Goal: Navigation & Orientation: Find specific page/section

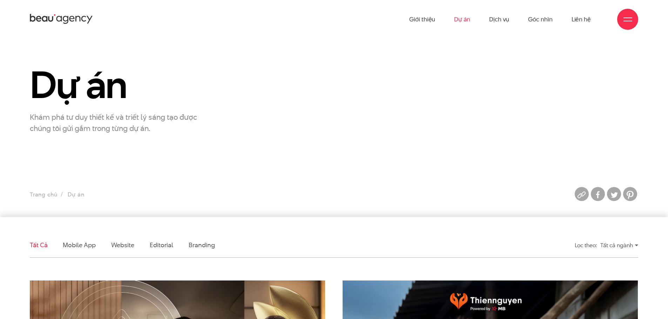
click at [628, 19] on div at bounding box center [627, 19] width 9 height 9
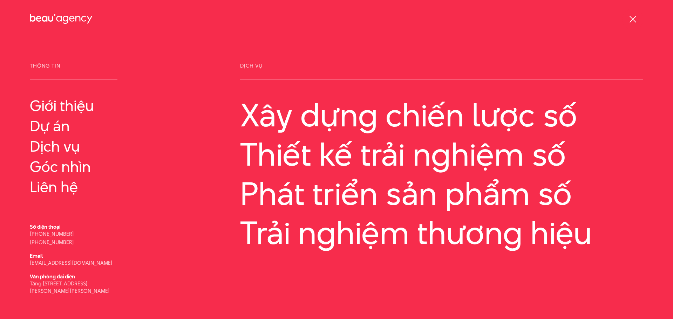
click at [630, 20] on div at bounding box center [633, 19] width 9 height 9
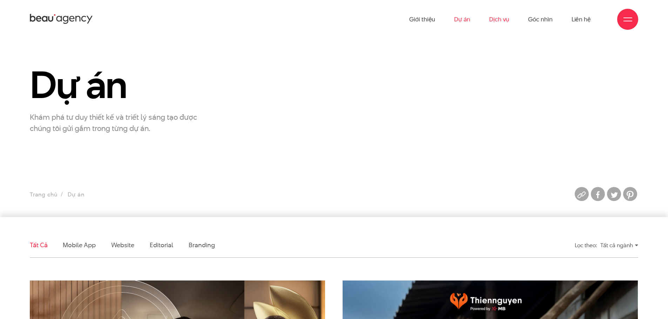
click at [495, 19] on link "Dịch vụ" at bounding box center [499, 19] width 20 height 39
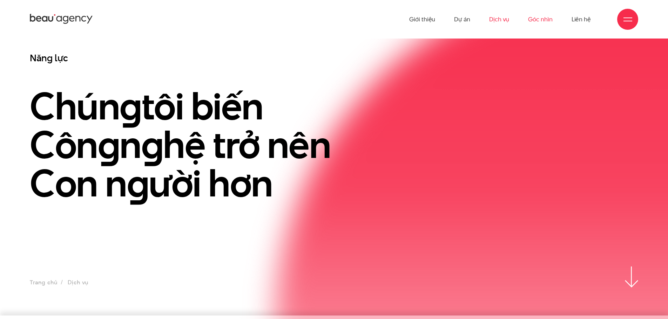
click at [544, 26] on link "Góc nhìn" at bounding box center [540, 19] width 24 height 39
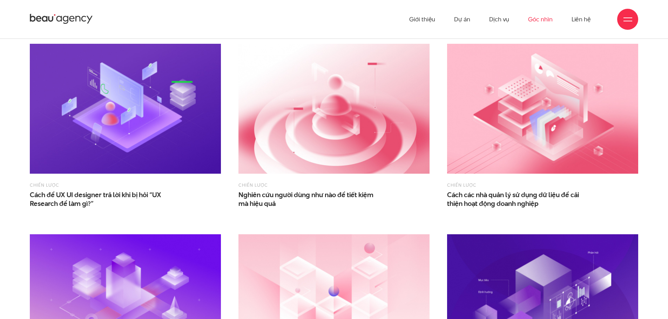
scroll to position [155, 0]
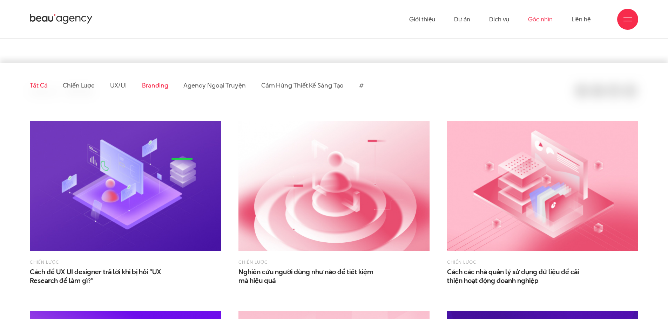
click at [152, 85] on link "Branding" at bounding box center [155, 85] width 26 height 9
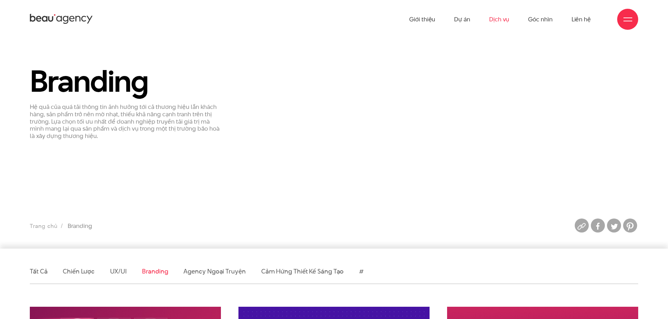
click at [502, 20] on link "Dịch vụ" at bounding box center [499, 19] width 20 height 39
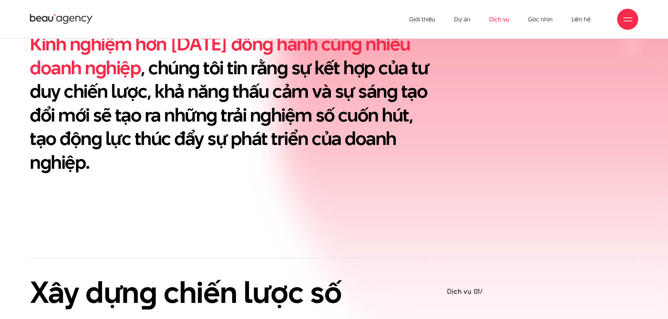
scroll to position [140, 0]
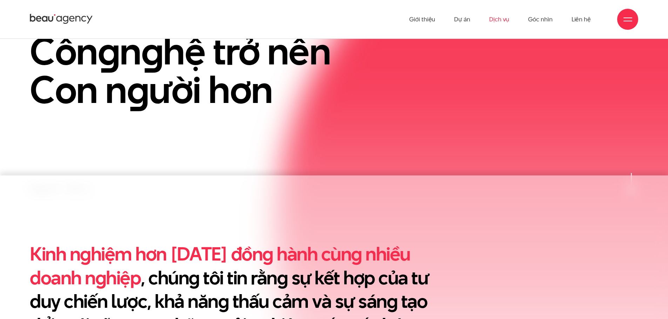
click at [41, 19] on icon at bounding box center [38, 19] width 5 height 6
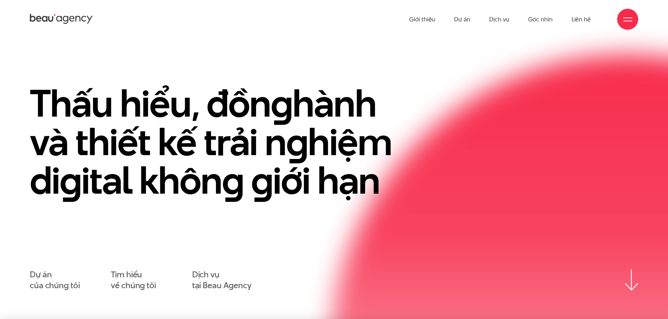
click at [82, 21] on icon at bounding box center [83, 19] width 5 height 6
click at [634, 19] on div at bounding box center [627, 19] width 21 height 21
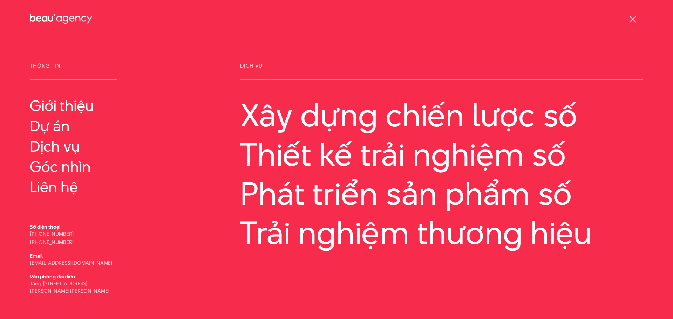
click at [635, 21] on div at bounding box center [633, 19] width 9 height 9
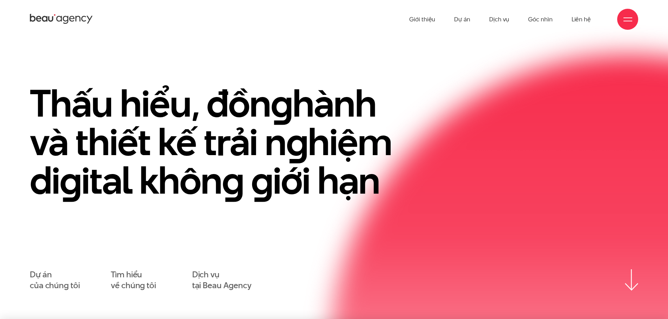
click at [630, 24] on div at bounding box center [627, 19] width 21 height 21
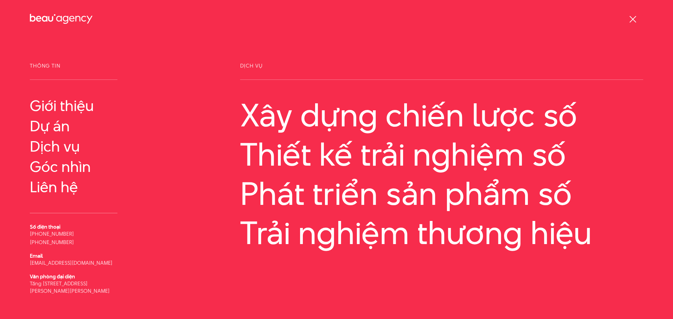
click at [630, 22] on span at bounding box center [632, 19] width 7 height 7
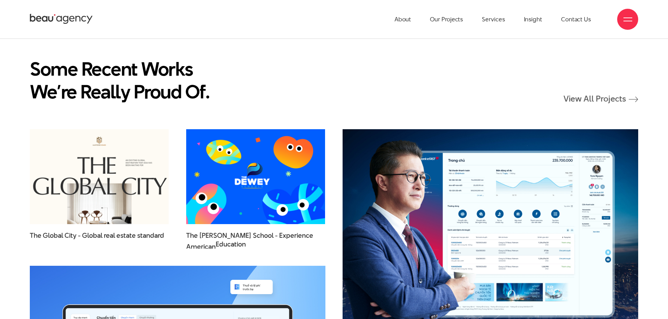
scroll to position [982, 0]
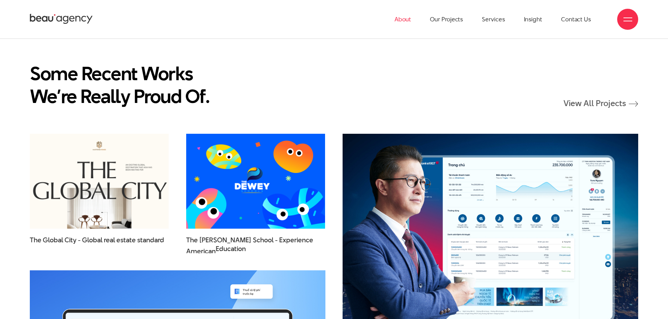
click at [402, 22] on link "About" at bounding box center [402, 19] width 17 height 39
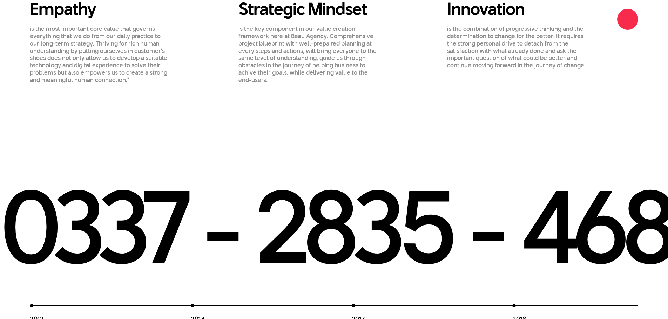
scroll to position [982, 0]
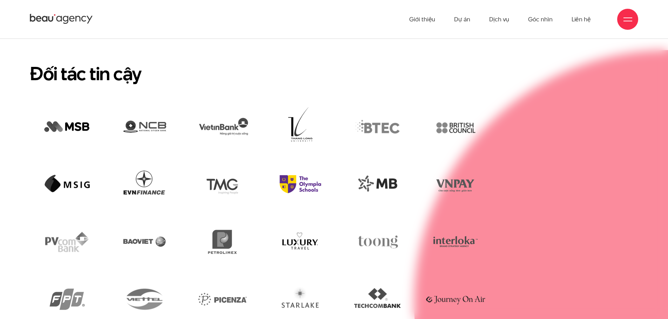
scroll to position [1697, 0]
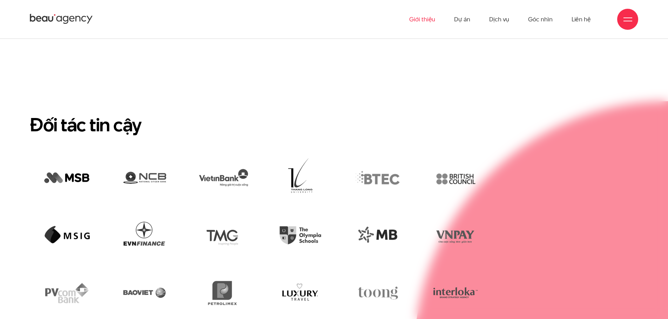
click at [426, 21] on link "Giới thiệu" at bounding box center [422, 19] width 26 height 39
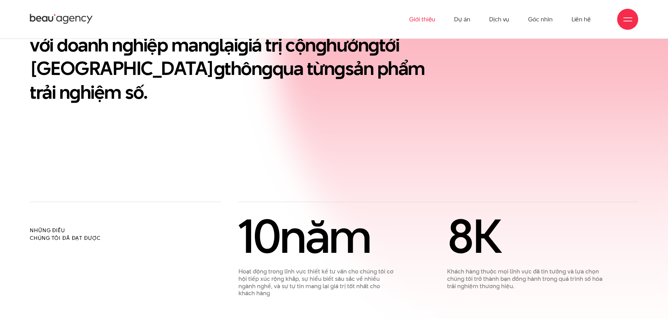
scroll to position [245, 0]
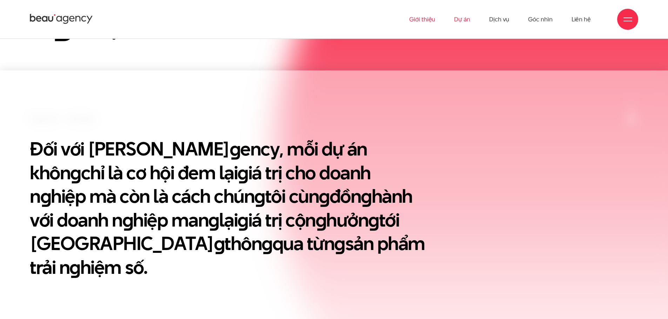
click at [462, 18] on link "Dự án" at bounding box center [462, 19] width 16 height 39
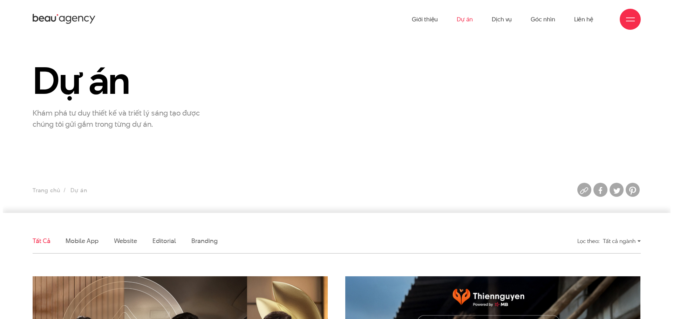
scroll to position [210, 0]
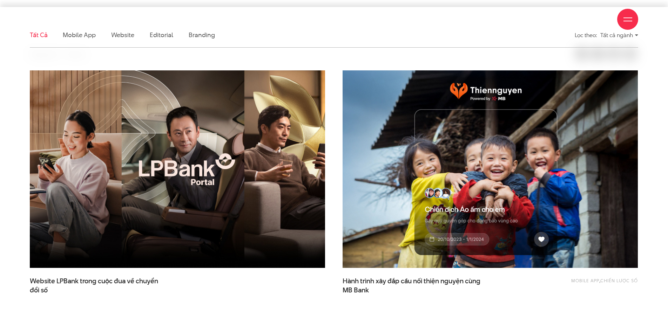
click at [635, 21] on div at bounding box center [627, 19] width 21 height 21
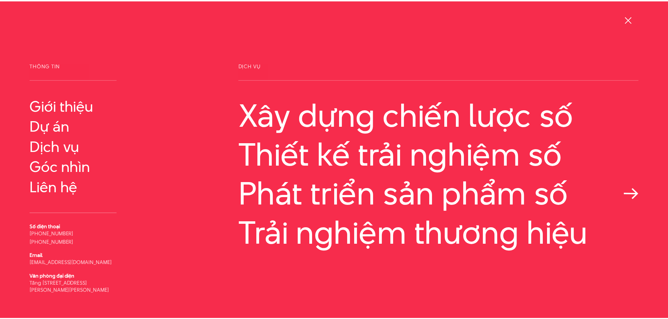
scroll to position [19, 0]
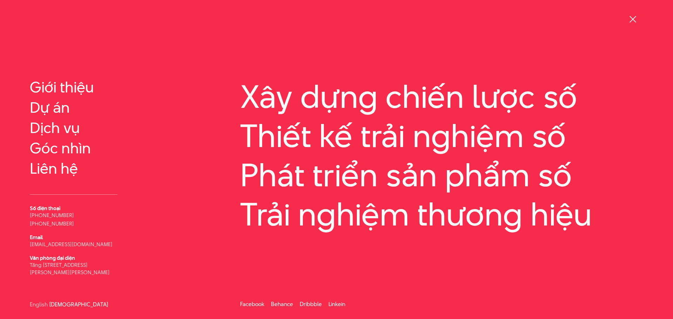
click at [636, 15] on div at bounding box center [633, 19] width 9 height 9
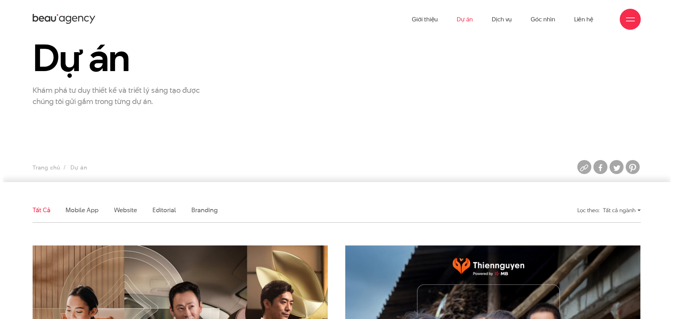
scroll to position [0, 0]
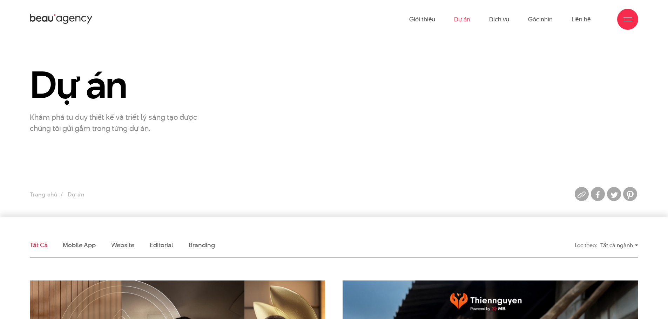
click at [625, 19] on div at bounding box center [627, 19] width 9 height 9
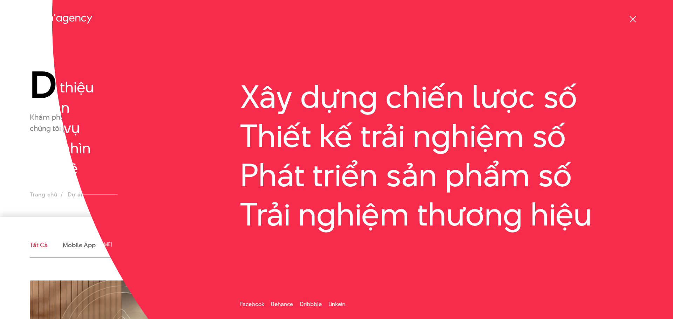
click at [637, 20] on div at bounding box center [633, 19] width 9 height 9
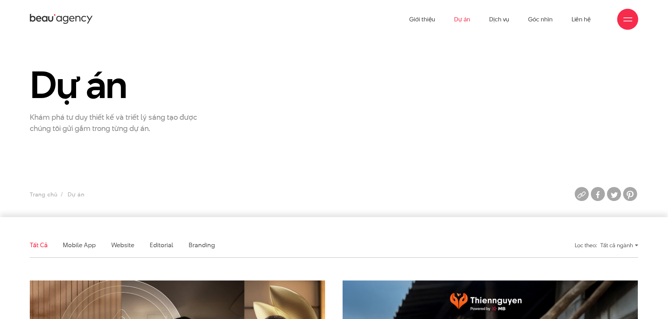
click at [629, 20] on div at bounding box center [627, 19] width 9 height 9
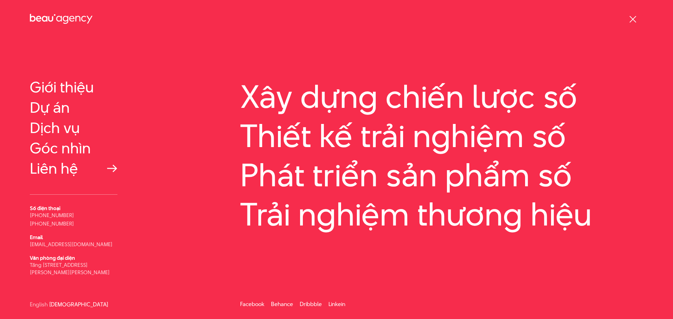
click at [52, 166] on link "Liên hệ" at bounding box center [74, 168] width 88 height 17
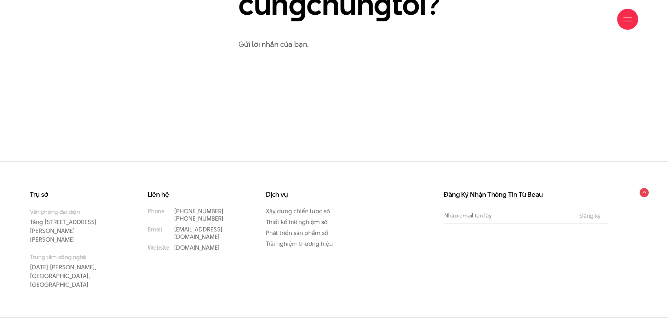
scroll to position [511, 0]
